Goal: Transaction & Acquisition: Subscribe to service/newsletter

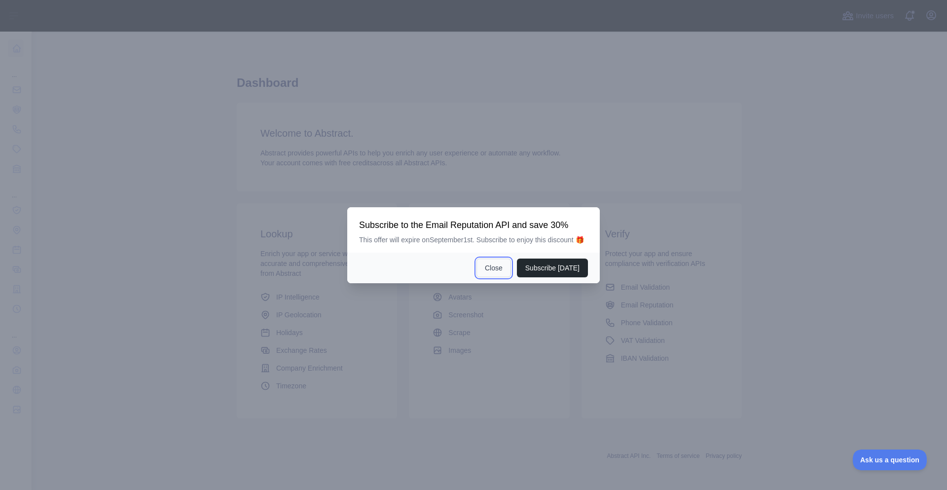
click at [493, 275] on button "Close" at bounding box center [494, 268] width 35 height 19
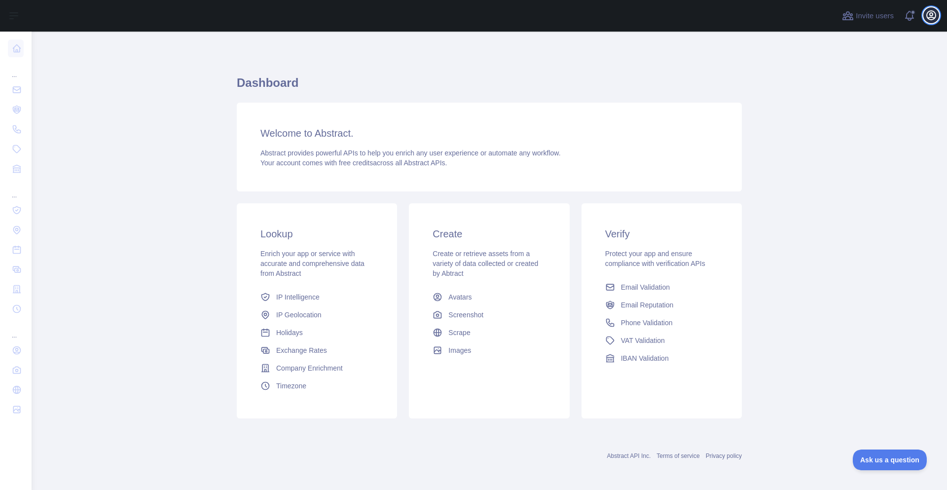
click at [936, 10] on icon "button" at bounding box center [932, 15] width 12 height 12
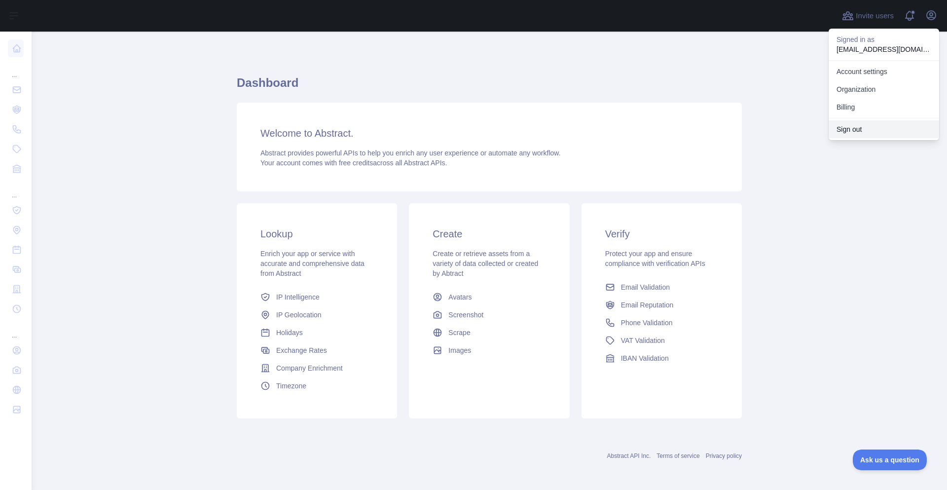
click at [860, 124] on button "Sign out" at bounding box center [884, 129] width 111 height 18
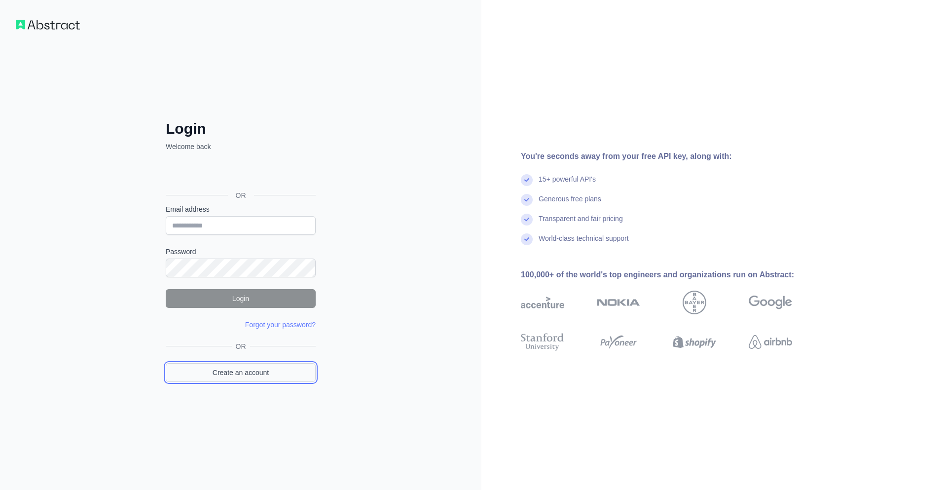
click at [243, 370] on link "Create an account" at bounding box center [241, 372] width 150 height 19
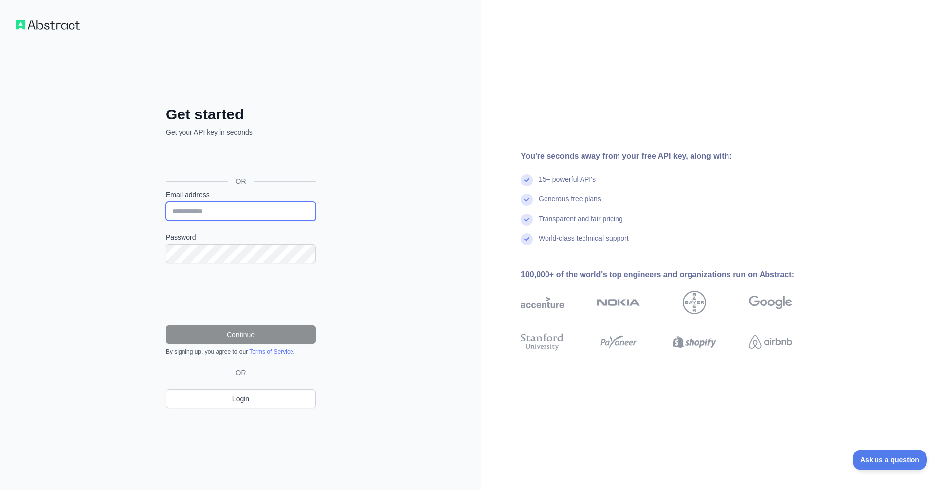
click at [251, 215] on input "Email address" at bounding box center [241, 211] width 150 height 19
paste input "**********"
type input "**********"
click at [211, 220] on input "**********" at bounding box center [241, 211] width 150 height 19
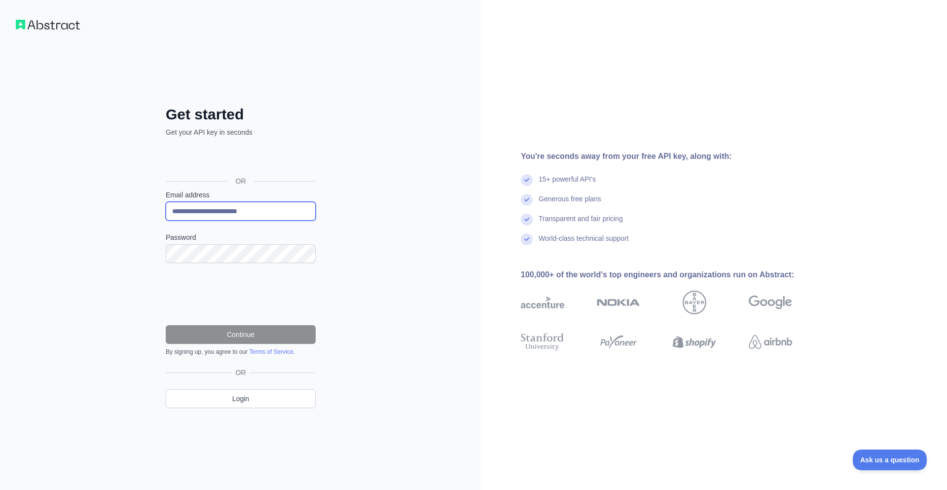
click at [211, 220] on input "**********" at bounding box center [241, 211] width 150 height 19
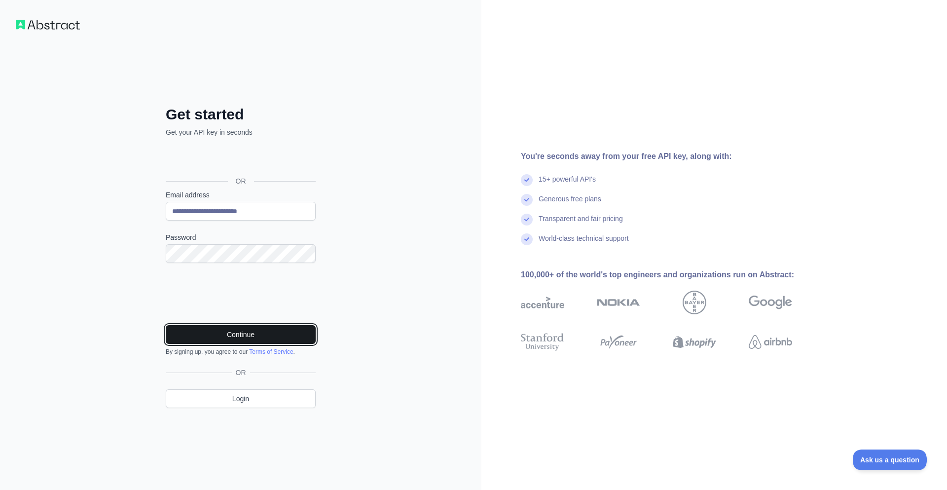
click at [250, 334] on button "Continue" at bounding box center [241, 334] width 150 height 19
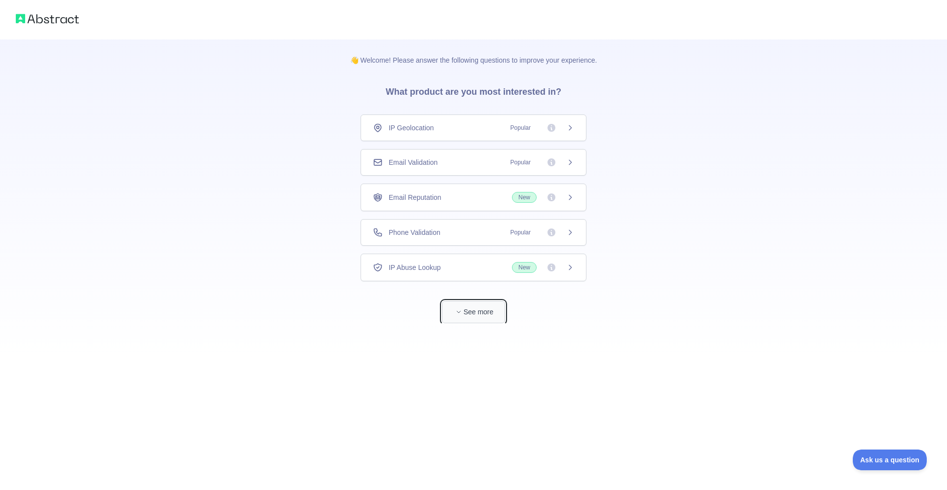
click at [464, 321] on button "See more" at bounding box center [473, 312] width 63 height 22
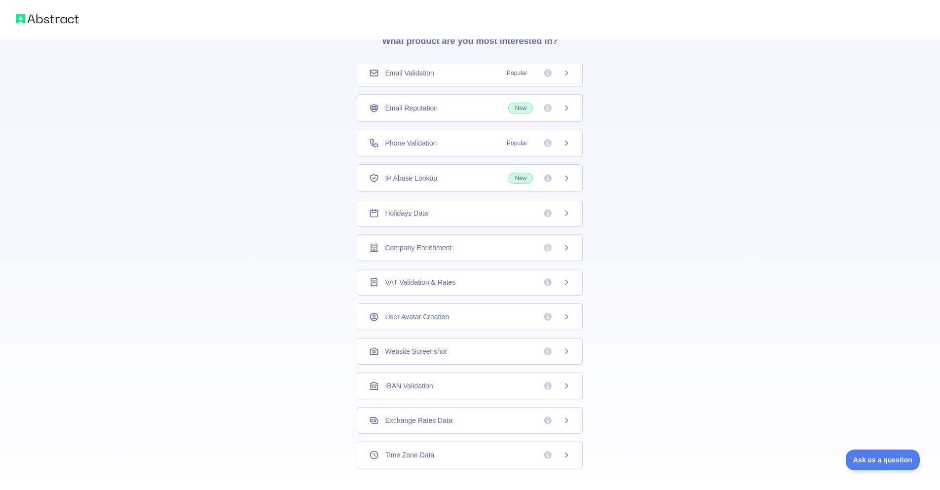
scroll to position [118, 0]
click at [412, 350] on span "Exchange Rates Data" at bounding box center [418, 353] width 67 height 10
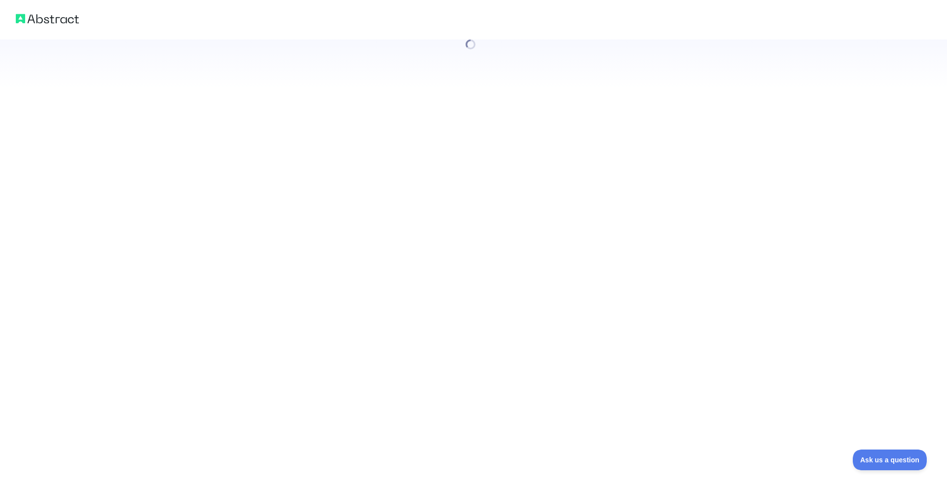
click at [564, 354] on div at bounding box center [473, 245] width 947 height 490
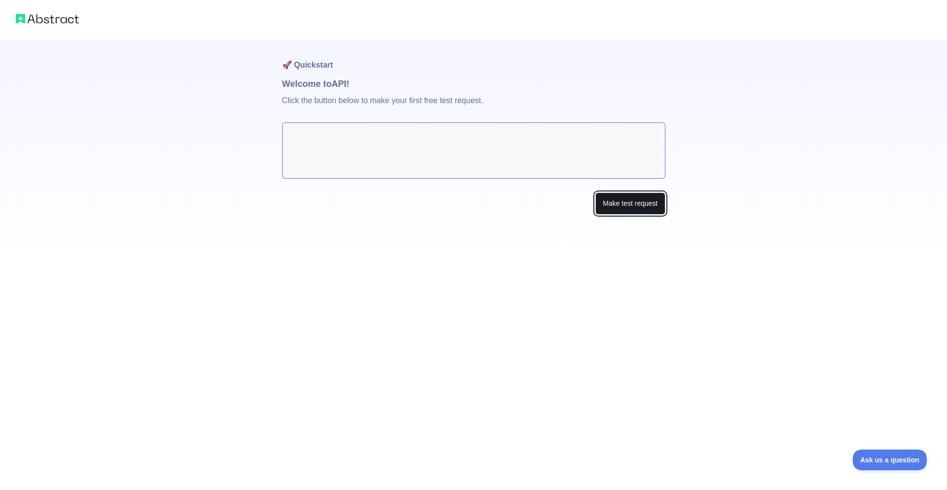
click at [628, 203] on button "Make test request" at bounding box center [630, 203] width 70 height 22
click at [392, 109] on p "Click the button below to make your first free test request." at bounding box center [473, 107] width 383 height 32
drag, startPoint x: 436, startPoint y: 149, endPoint x: 442, endPoint y: 154, distance: 8.0
click at [437, 149] on textarea at bounding box center [473, 150] width 383 height 56
click at [443, 154] on textarea at bounding box center [473, 150] width 383 height 56
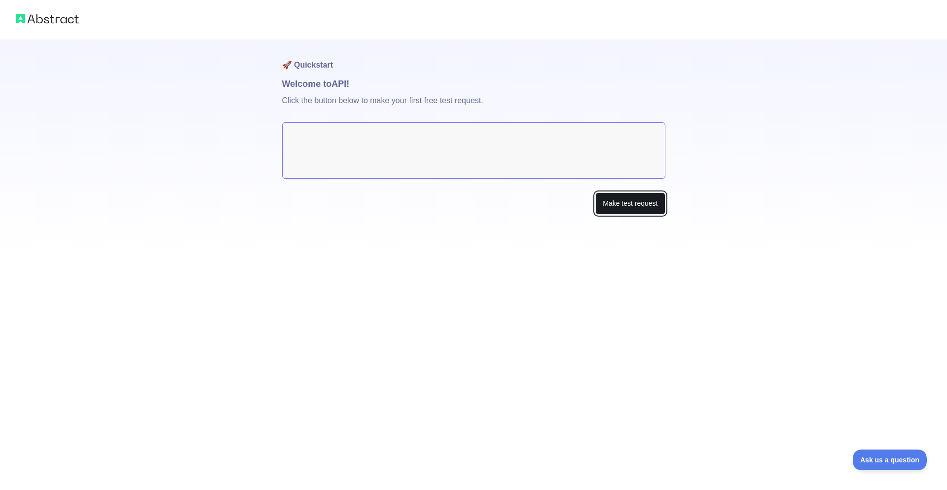
click at [629, 208] on button "Make test request" at bounding box center [630, 203] width 70 height 22
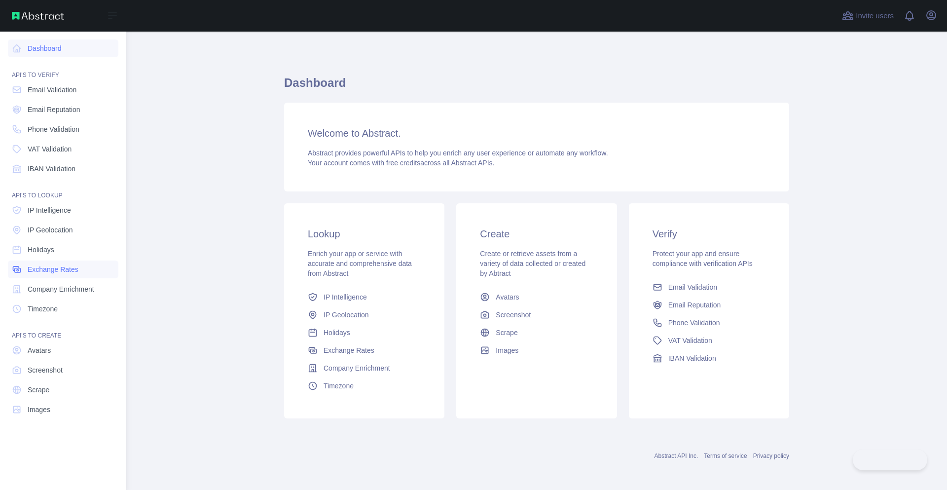
click at [59, 270] on span "Exchange Rates" at bounding box center [53, 269] width 51 height 10
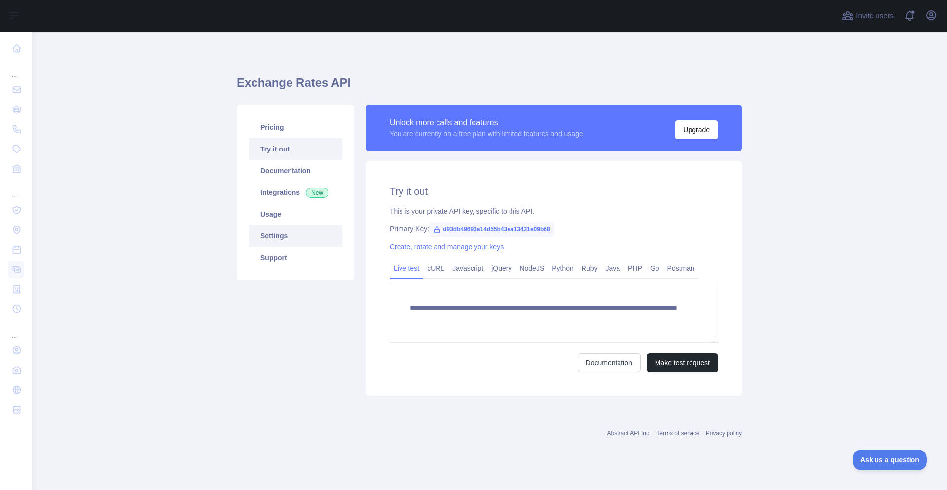
click at [280, 237] on link "Settings" at bounding box center [296, 236] width 94 height 22
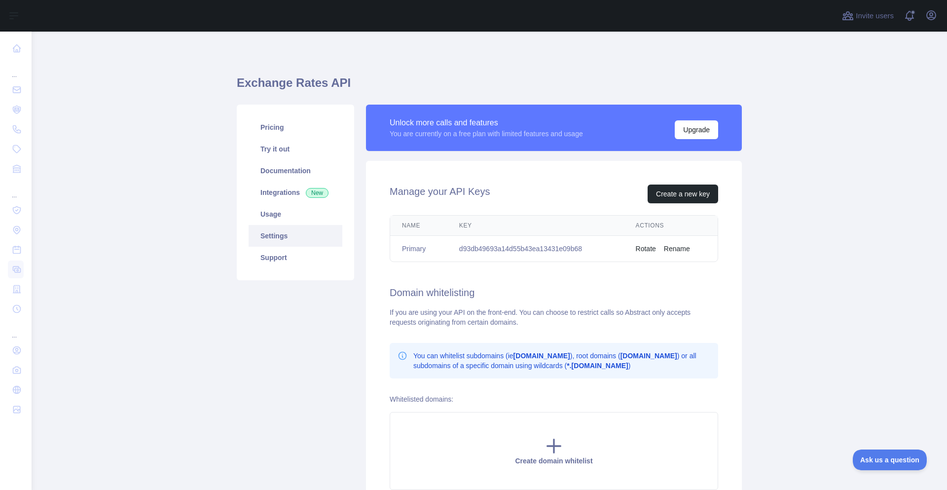
click at [504, 244] on td "d93db49693a14d55b43ea13431e09b68" at bounding box center [535, 249] width 177 height 26
copy td "d93db49693a14d55b43ea13431e09b68"
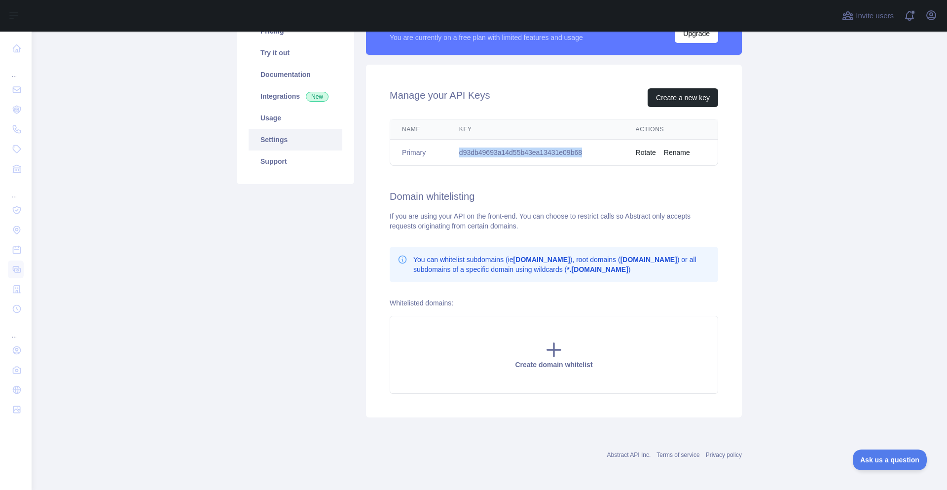
scroll to position [97, 0]
click at [268, 114] on link "Usage" at bounding box center [296, 118] width 94 height 22
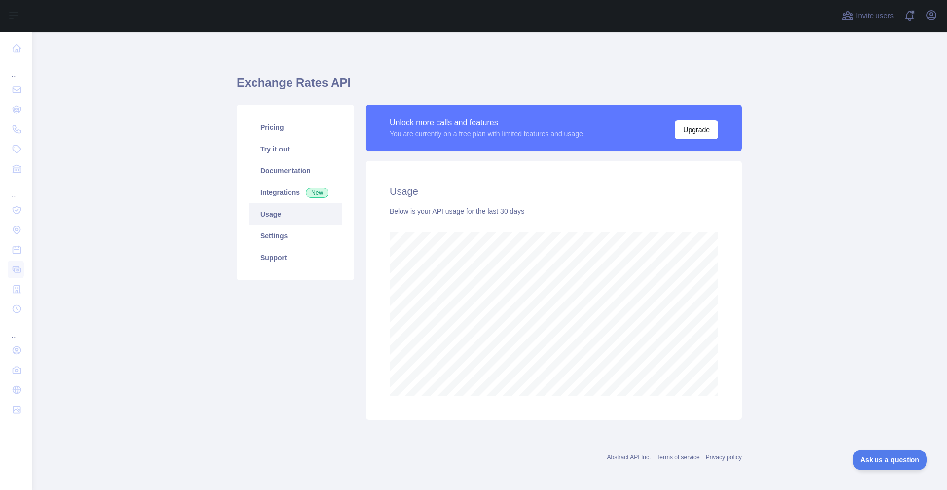
scroll to position [458, 908]
click at [682, 132] on button "Upgrade" at bounding box center [696, 129] width 43 height 19
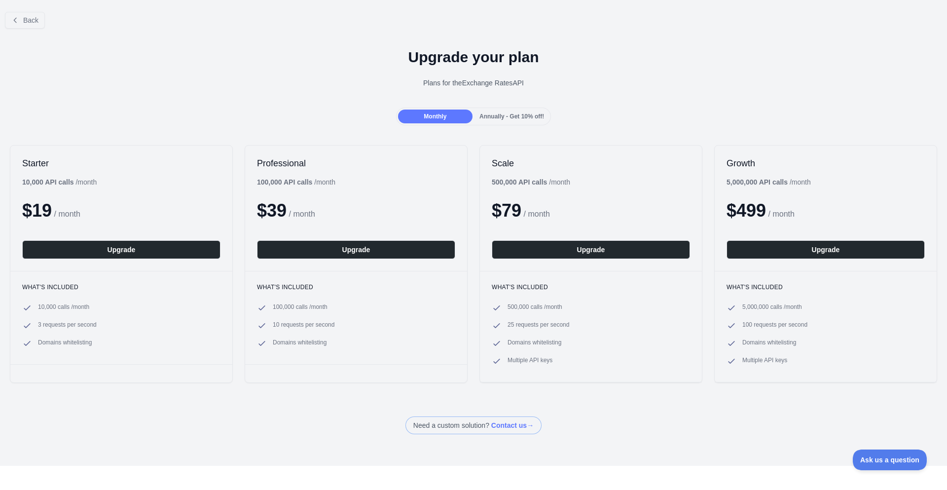
click at [506, 119] on span "Annually - Get 10% off!" at bounding box center [512, 116] width 65 height 7
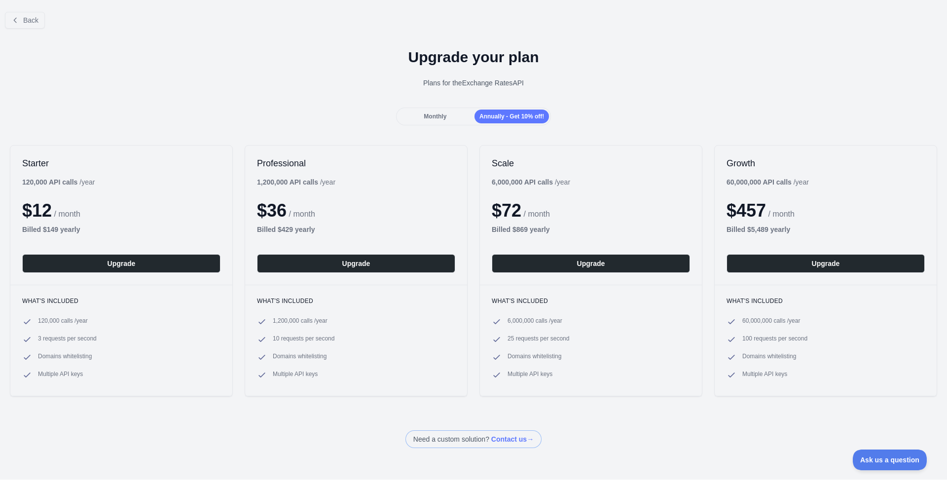
click at [426, 118] on div "Monthly" at bounding box center [435, 117] width 74 height 14
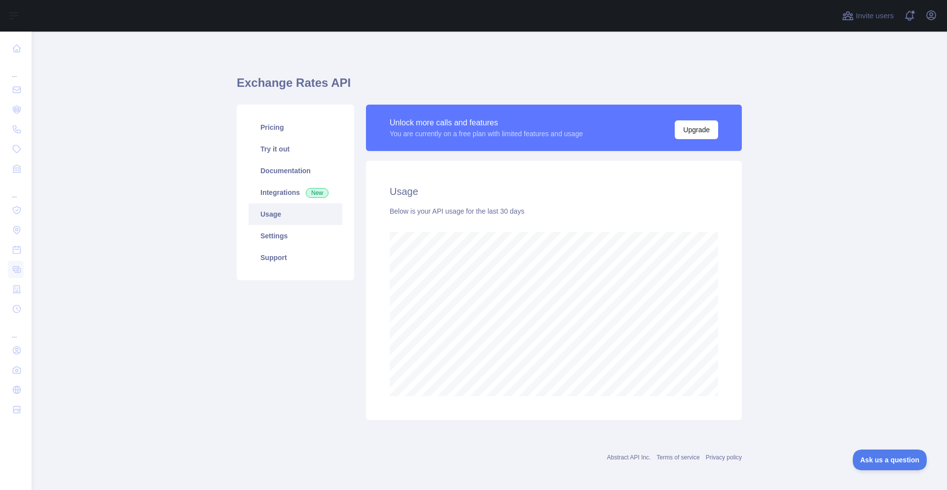
scroll to position [492912, 492462]
